Goal: Task Accomplishment & Management: Complete application form

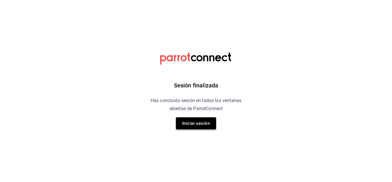
click at [182, 121] on button "Iniciar sesión" at bounding box center [196, 123] width 40 height 12
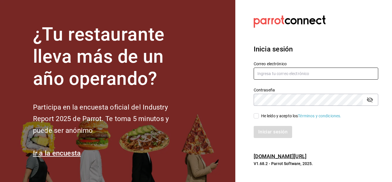
click at [288, 71] on input "text" at bounding box center [316, 74] width 125 height 12
type input "H"
type input "chito.bill@gmail.com"
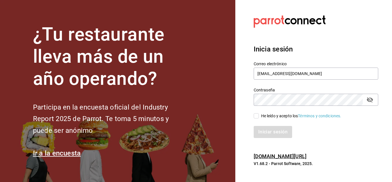
click at [258, 116] on input "He leído y acepto los Términos y condiciones." at bounding box center [256, 115] width 5 height 5
checkbox input "true"
click at [265, 130] on button "Iniciar sesión" at bounding box center [273, 132] width 39 height 12
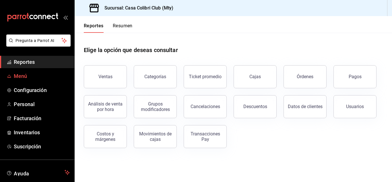
click at [23, 73] on span "Menú" at bounding box center [42, 76] width 56 height 8
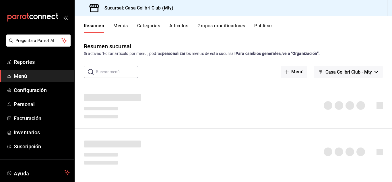
click at [173, 29] on button "Artículos" at bounding box center [178, 28] width 19 height 10
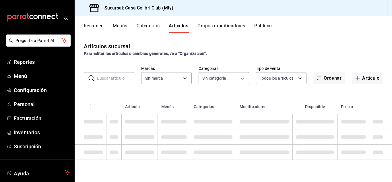
click at [147, 28] on button "Categorías" at bounding box center [148, 28] width 23 height 10
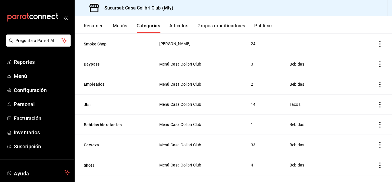
scroll to position [144, 0]
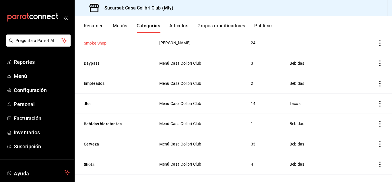
click at [101, 43] on button "Smoke Shop" at bounding box center [112, 43] width 57 height 6
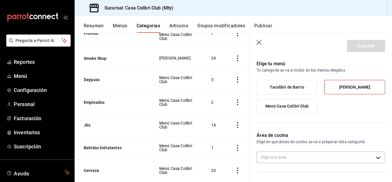
scroll to position [13, 0]
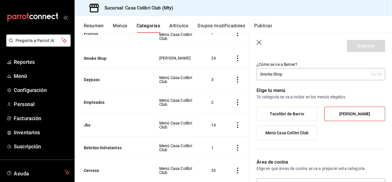
click at [257, 41] on header "Guardar" at bounding box center [321, 45] width 142 height 24
click at [258, 41] on icon "button" at bounding box center [259, 42] width 5 height 5
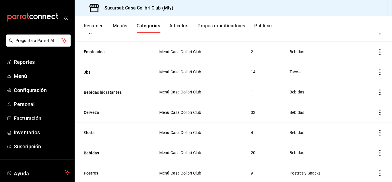
click at [182, 24] on button "Artículos" at bounding box center [178, 28] width 19 height 10
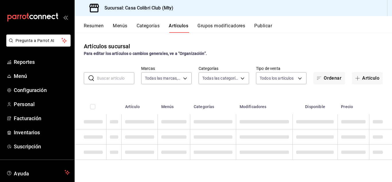
type input "51376f23-c189-4798-a143-22766f9dfc19"
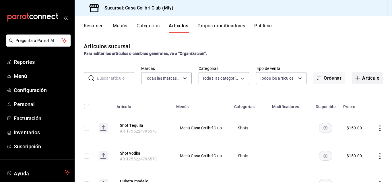
click at [369, 80] on button "Artículo" at bounding box center [367, 78] width 31 height 12
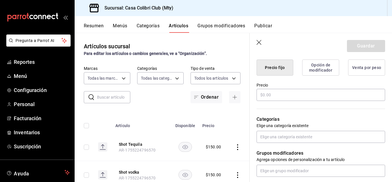
scroll to position [149, 0]
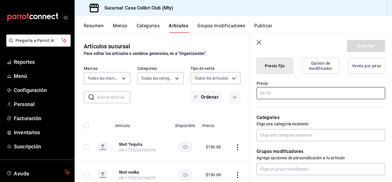
type input "vegan"
click at [278, 96] on input "text" at bounding box center [321, 93] width 129 height 12
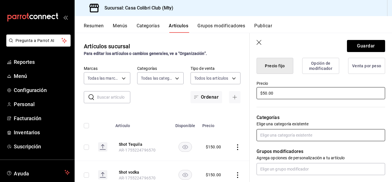
type input "$50.00"
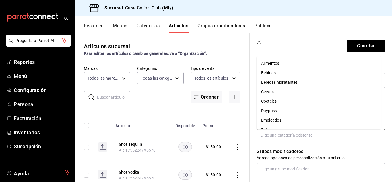
click at [285, 137] on input "text" at bounding box center [321, 135] width 129 height 12
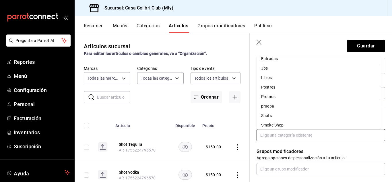
scroll to position [93, 0]
click at [316, 103] on li "Smoke Shop" at bounding box center [319, 102] width 124 height 9
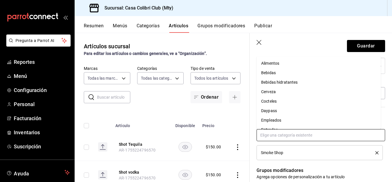
click at [329, 136] on input "text" at bounding box center [321, 135] width 129 height 12
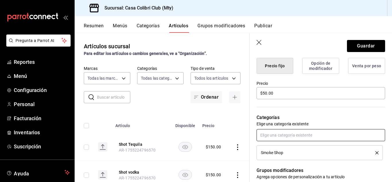
click at [329, 136] on input "text" at bounding box center [321, 135] width 129 height 12
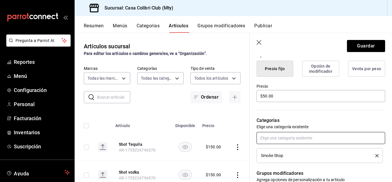
scroll to position [143, 0]
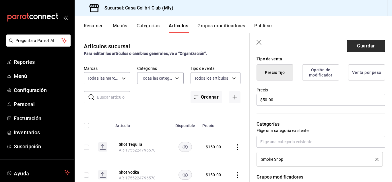
click at [356, 44] on button "Guardar" at bounding box center [366, 46] width 38 height 12
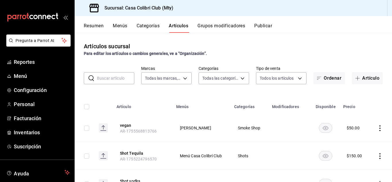
click at [147, 27] on div "vegan se ha agregado exitosamente." at bounding box center [196, 16] width 154 height 25
click at [149, 30] on button "Categorías" at bounding box center [148, 28] width 23 height 10
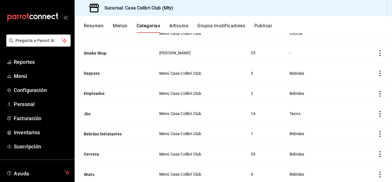
scroll to position [139, 0]
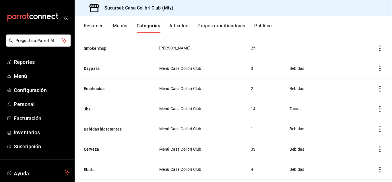
click at [93, 41] on th "Smoke Shop" at bounding box center [114, 48] width 78 height 20
click at [93, 47] on button "Smoke Shop" at bounding box center [112, 48] width 57 height 6
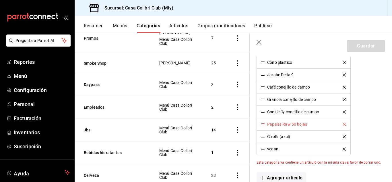
scroll to position [407, 0]
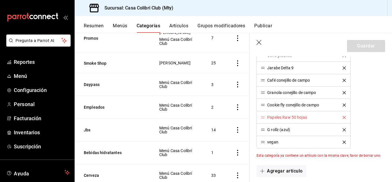
click at [259, 43] on icon "button" at bounding box center [260, 43] width 6 height 6
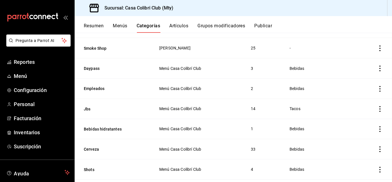
scroll to position [171, 0]
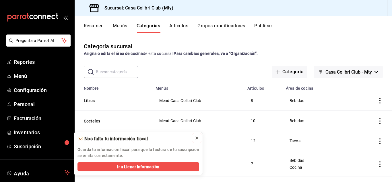
click at [196, 139] on icon at bounding box center [197, 138] width 5 height 5
click at [281, 72] on button "Categoría" at bounding box center [289, 72] width 35 height 12
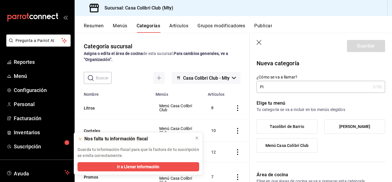
type input "P"
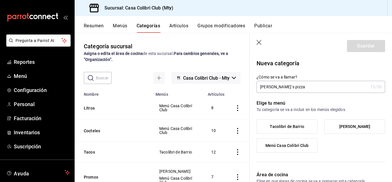
type input "Leonora´s pizza"
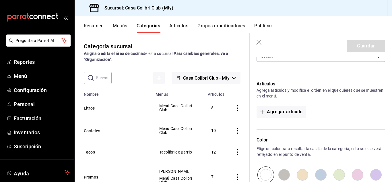
scroll to position [131, 0]
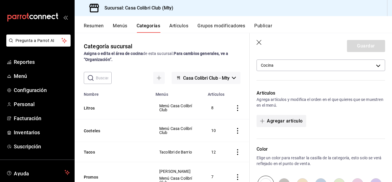
drag, startPoint x: 278, startPoint y: 111, endPoint x: 276, endPoint y: 120, distance: 9.2
click at [276, 120] on div "Artículos Agrega artículos y modifica el orden en el que quieres que se muestre…" at bounding box center [318, 111] width 136 height 56
click at [276, 120] on button "Agregar artículo" at bounding box center [281, 121] width 49 height 12
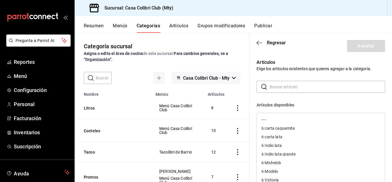
click at [360, 87] on input "text" at bounding box center [327, 86] width 115 height 11
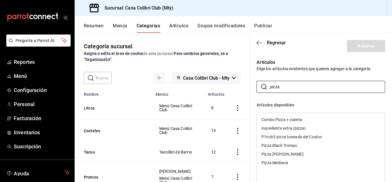
type input "pizza"
click at [279, 120] on div "Combo Pizza + cubeta" at bounding box center [282, 120] width 41 height 4
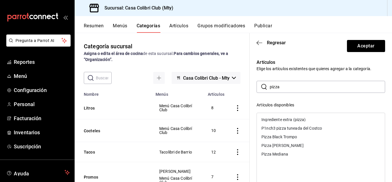
click at [280, 118] on div "Ingrediente extra (pizza)" at bounding box center [284, 120] width 44 height 4
click at [280, 118] on div "P1nch3 pizza tuneada del Costco" at bounding box center [292, 120] width 61 height 4
click at [280, 118] on div "Pizza Black Trompo" at bounding box center [280, 120] width 36 height 4
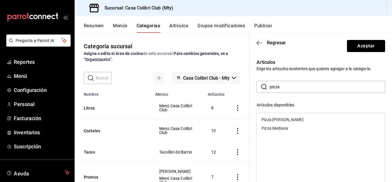
click at [280, 118] on div "Pizza Leonora" at bounding box center [283, 120] width 42 height 4
click at [280, 118] on div "Pizza Mediana" at bounding box center [275, 120] width 27 height 4
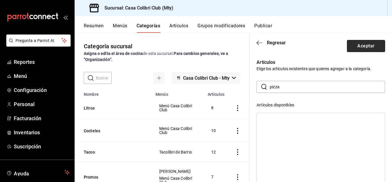
click at [361, 46] on button "Aceptar" at bounding box center [366, 46] width 38 height 12
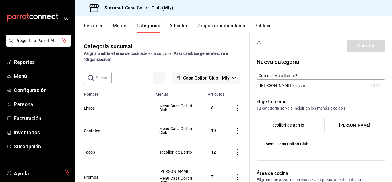
scroll to position [0, 0]
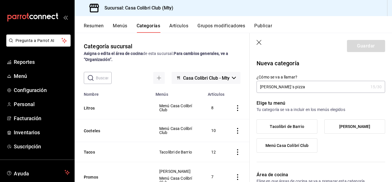
click at [355, 47] on div "Guardar" at bounding box center [366, 46] width 38 height 12
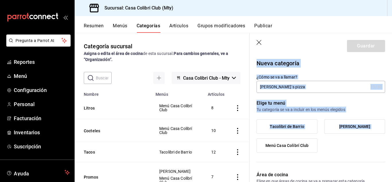
drag, startPoint x: 355, startPoint y: 47, endPoint x: 340, endPoint y: 152, distance: 105.6
click at [340, 152] on section "Guardar Nueva categoría ¿Cómo se va a llamar? Leonora´s pizza 15 /30 ¿Cómo se v…" at bounding box center [321, 107] width 142 height 149
click at [340, 152] on div "Tacolibri de Barrio Sr Chito Menú Casa Colibrí Club" at bounding box center [321, 138] width 129 height 38
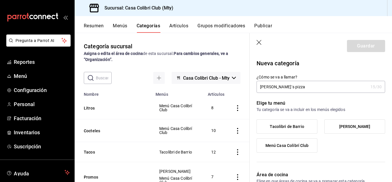
click at [340, 152] on div "Tacolibri de Barrio Sr Chito Menú Casa Colibrí Club" at bounding box center [321, 138] width 129 height 38
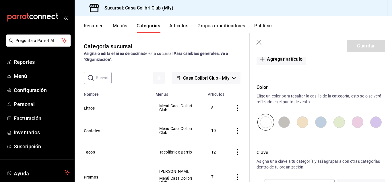
scroll to position [296, 0]
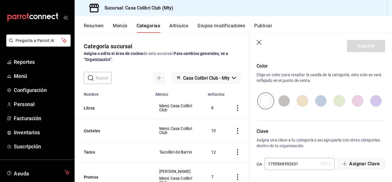
click at [355, 103] on input "radio" at bounding box center [358, 101] width 18 height 17
radio input "true"
click at [344, 166] on span "button" at bounding box center [346, 163] width 7 height 5
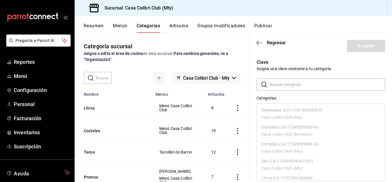
scroll to position [174, 0]
